Goal: Use online tool/utility: Utilize a website feature to perform a specific function

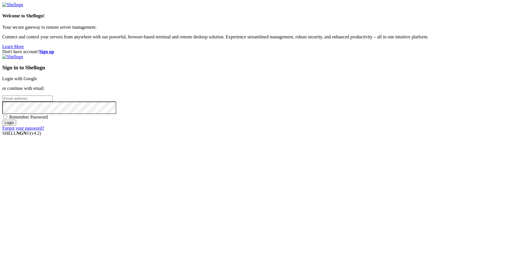
click at [37, 81] on link "Login with Google" at bounding box center [19, 78] width 35 height 5
click at [53, 102] on input "email" at bounding box center [27, 99] width 50 height 6
type input "[EMAIL_ADDRESS][DOMAIN_NAME]"
click at [16, 131] on input "Login" at bounding box center [9, 128] width 14 height 6
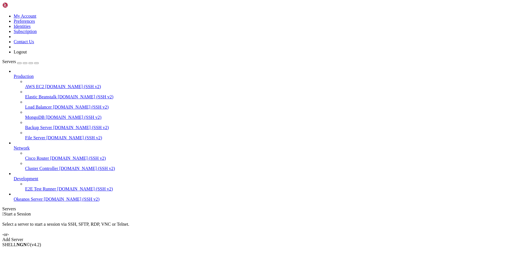
click at [44, 202] on span "[DOMAIN_NAME] (SSH v2)" at bounding box center [72, 199] width 56 height 5
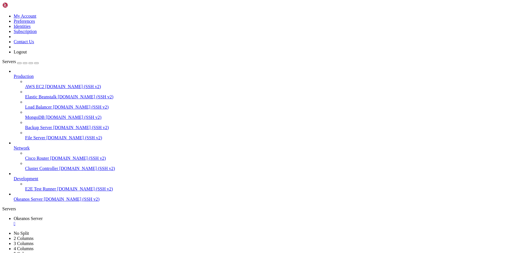
click at [44, 202] on span "[DOMAIN_NAME] (SSH v2)" at bounding box center [72, 199] width 56 height 5
click at [116, 221] on div "" at bounding box center [269, 223] width 511 height 5
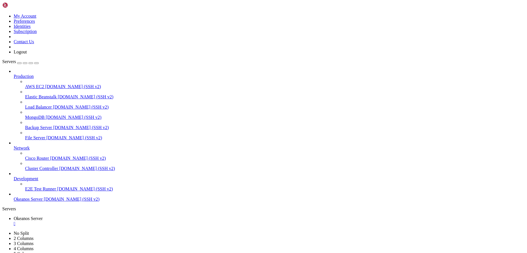
scroll to position [0, 0]
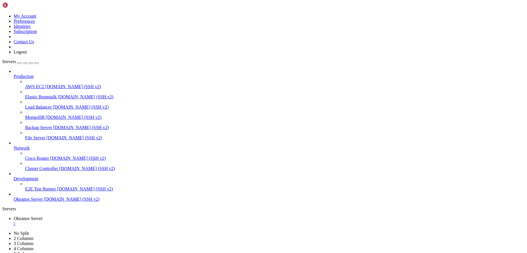
scroll to position [10, 0]
